Goal: Task Accomplishment & Management: Use online tool/utility

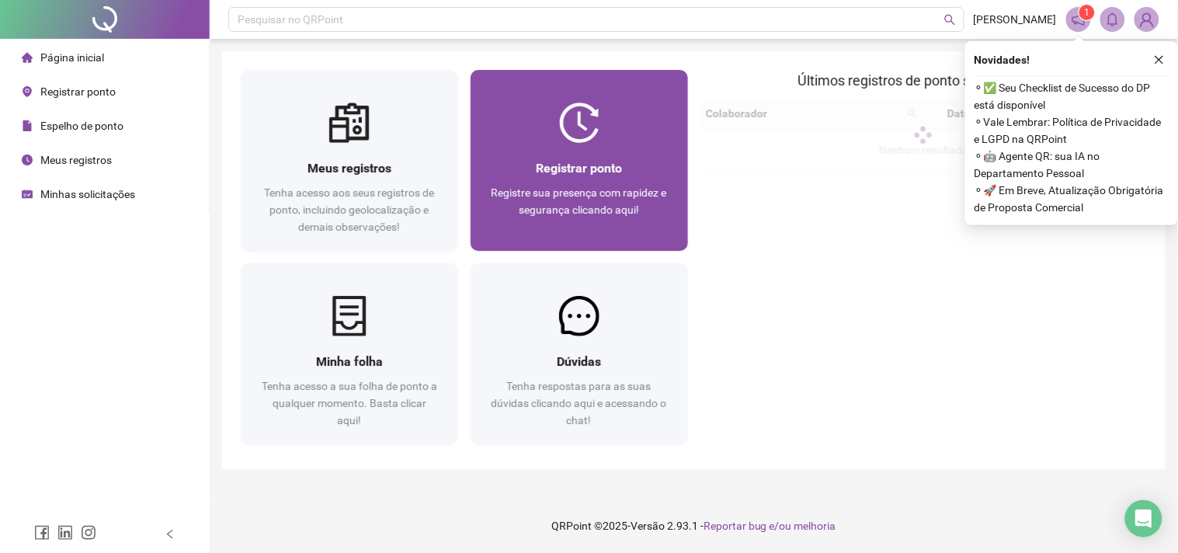
click at [639, 154] on div "Registrar ponto Registre sua presença com rapidez e segurança clicando aqui!" at bounding box center [579, 197] width 217 height 108
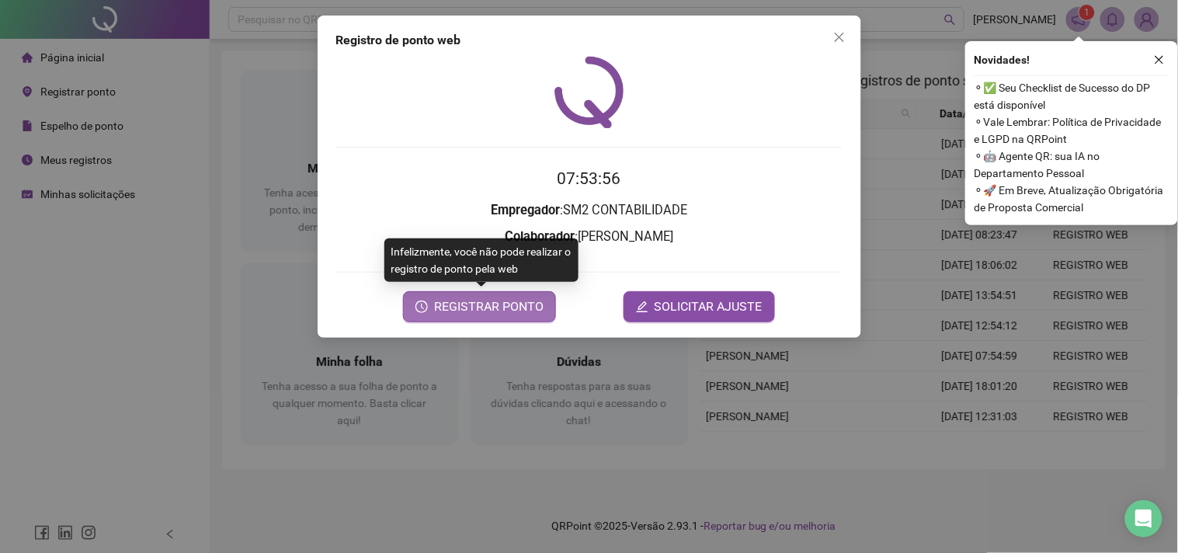
click at [467, 311] on span "REGISTRAR PONTO" at bounding box center [489, 306] width 110 height 19
